Goal: Obtain resource: Obtain resource

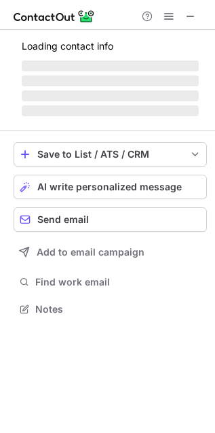
scroll to position [6, 6]
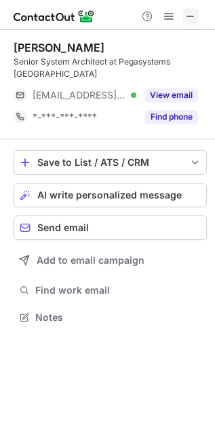
click at [198, 9] on button at bounding box center [191, 16] width 16 height 16
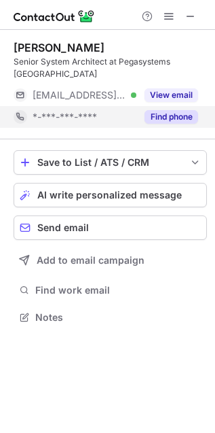
click at [166, 106] on div "Find phone" at bounding box center [168, 117] width 62 height 22
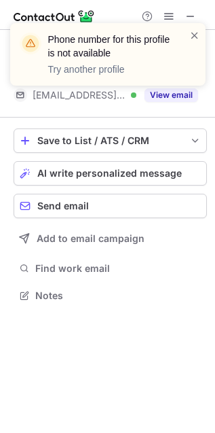
scroll to position [273, 215]
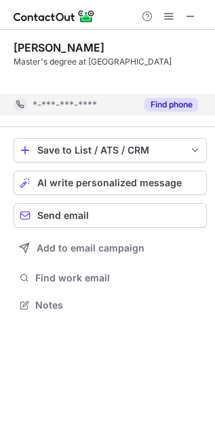
scroll to position [273, 215]
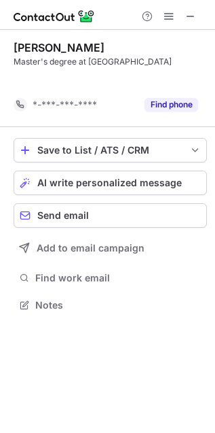
click at [179, 127] on div "Save to List / ATS / CRM List Select Lever Connect Greenhouse Connect Salesforc…" at bounding box center [111, 226] width 194 height 198
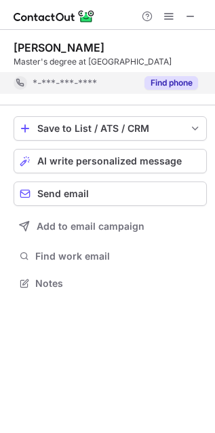
click at [181, 88] on button "Find phone" at bounding box center [172, 83] width 54 height 14
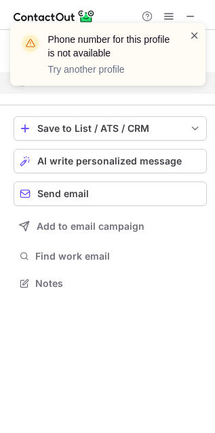
click at [199, 35] on span at bounding box center [195, 36] width 11 height 14
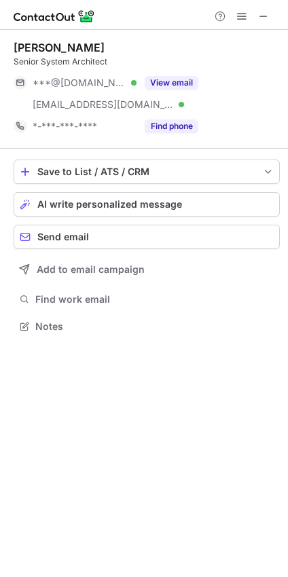
scroll to position [317, 288]
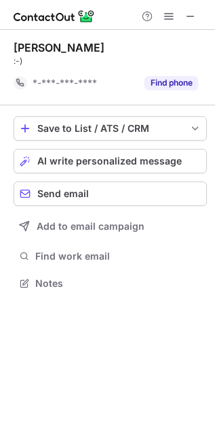
scroll to position [273, 215]
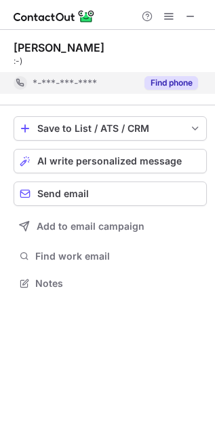
click at [166, 82] on button "Find phone" at bounding box center [172, 83] width 54 height 14
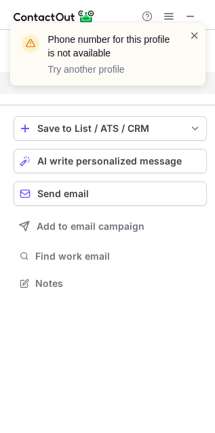
click at [196, 31] on span at bounding box center [195, 36] width 11 height 14
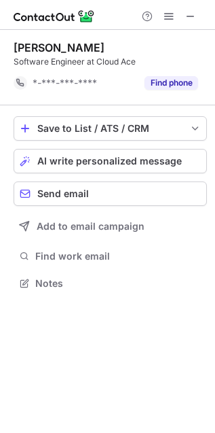
scroll to position [273, 215]
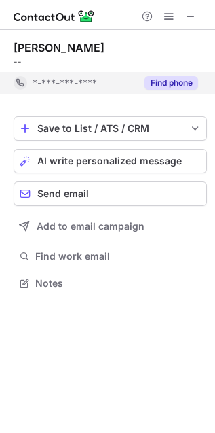
click at [180, 88] on button "Find phone" at bounding box center [172, 83] width 54 height 14
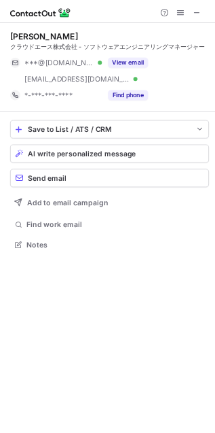
scroll to position [329, 215]
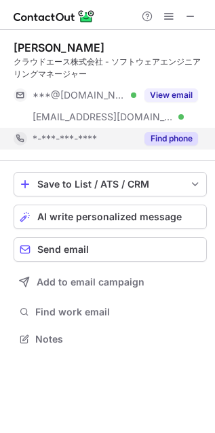
click at [163, 135] on button "Find phone" at bounding box center [172, 139] width 54 height 14
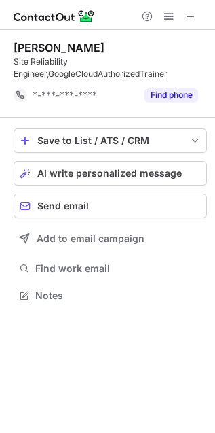
scroll to position [286, 215]
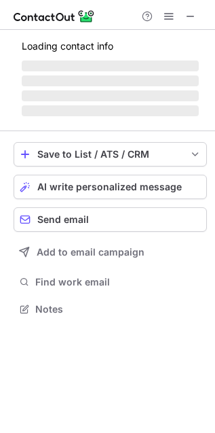
scroll to position [308, 215]
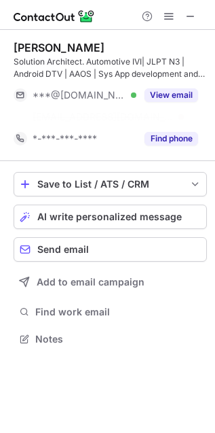
scroll to position [308, 215]
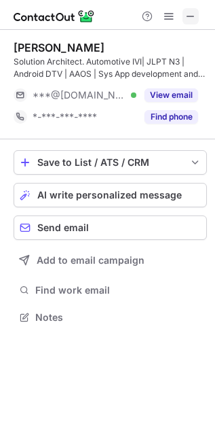
click at [190, 16] on span at bounding box center [190, 16] width 11 height 11
